Goal: Task Accomplishment & Management: Use online tool/utility

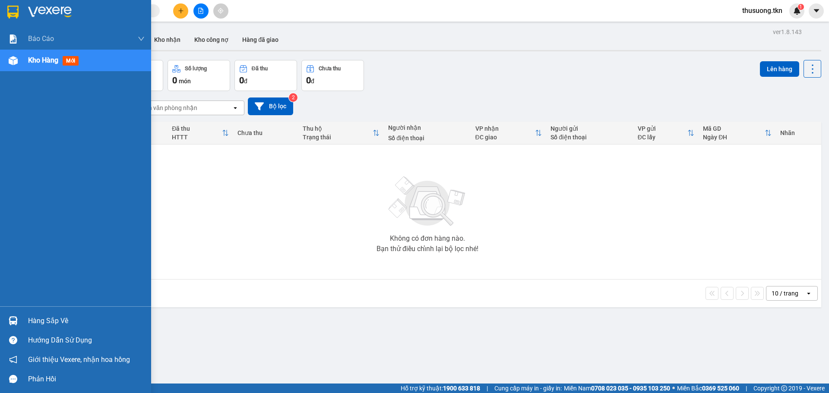
click at [50, 324] on div "Hàng sắp về" at bounding box center [86, 321] width 117 height 13
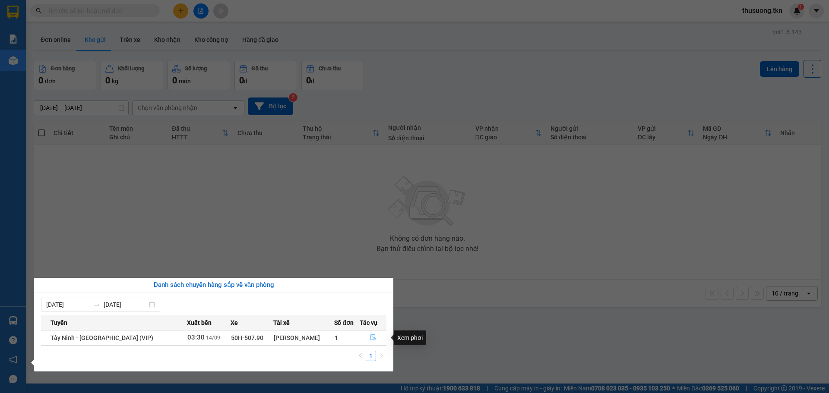
click at [373, 338] on icon "file-done" at bounding box center [373, 338] width 6 height 6
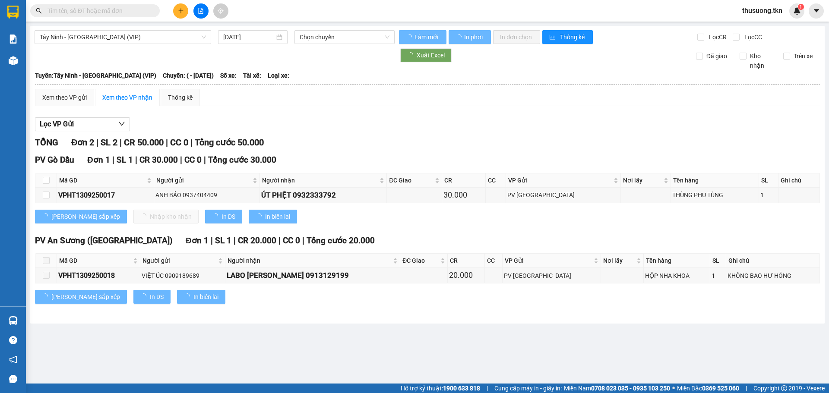
type input "[DATE]"
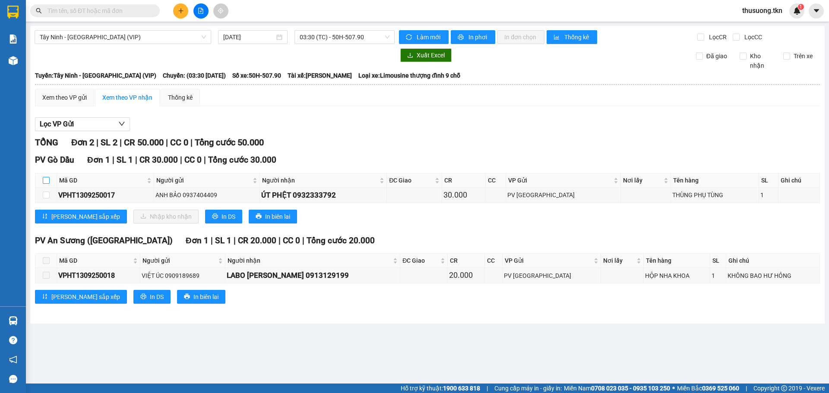
click at [45, 181] on input "checkbox" at bounding box center [46, 180] width 7 height 7
checkbox input "true"
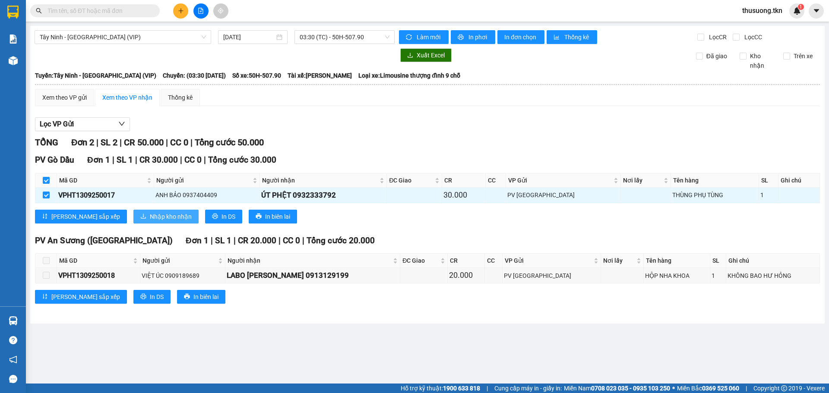
click at [150, 215] on span "Nhập kho nhận" at bounding box center [171, 216] width 42 height 9
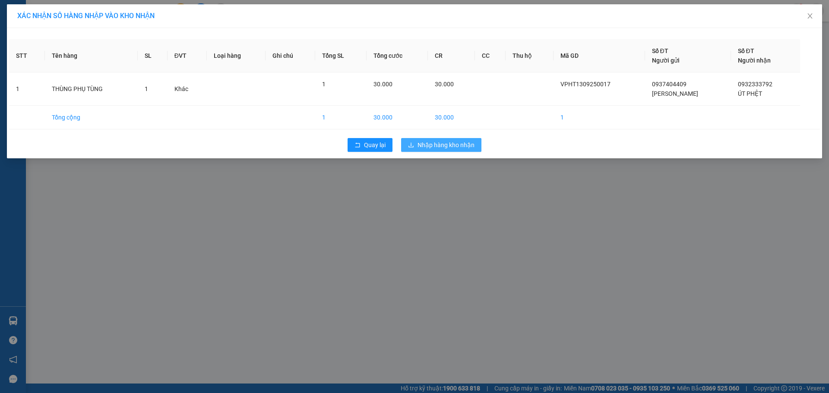
click at [438, 150] on button "Nhập hàng kho nhận" at bounding box center [441, 145] width 80 height 14
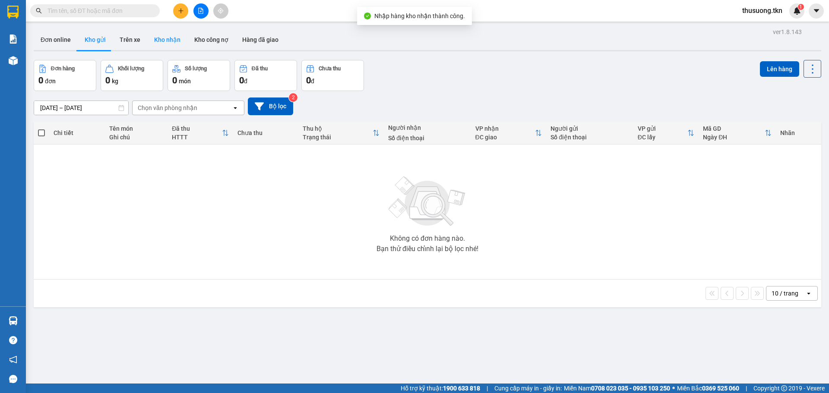
click at [169, 38] on button "Kho nhận" at bounding box center [167, 39] width 40 height 21
